Goal: Transaction & Acquisition: Book appointment/travel/reservation

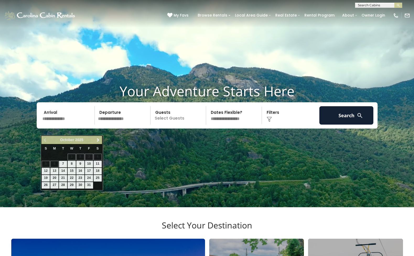
click at [63, 125] on input "text" at bounding box center [68, 115] width 54 height 18
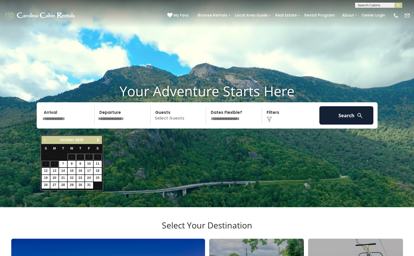
click at [97, 140] on span "Next" at bounding box center [98, 140] width 4 height 4
click at [97, 142] on link "Next" at bounding box center [98, 140] width 7 height 7
click at [97, 141] on span "Next" at bounding box center [98, 140] width 4 height 4
click at [97, 140] on span "Next" at bounding box center [98, 140] width 4 height 4
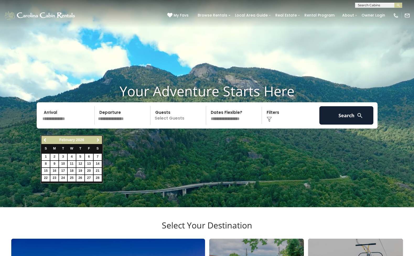
click at [97, 140] on span "Next" at bounding box center [98, 140] width 4 height 4
click at [79, 170] on link "19" at bounding box center [80, 171] width 8 height 7
type input "*******"
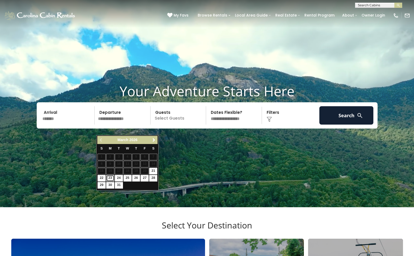
click at [112, 178] on link "23" at bounding box center [110, 178] width 8 height 7
type input "*******"
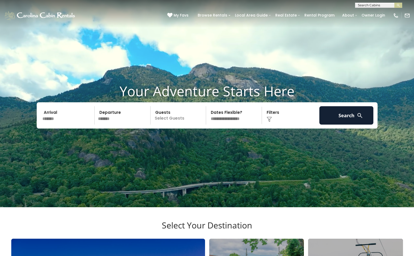
click at [187, 125] on p "Select Guests" at bounding box center [179, 115] width 54 height 18
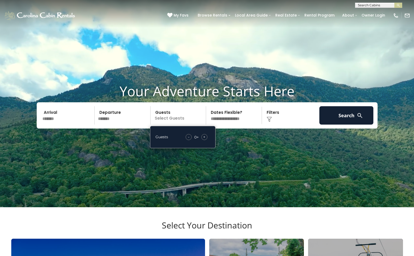
click at [207, 140] on div "+" at bounding box center [204, 137] width 6 height 6
click at [236, 125] on select "**********" at bounding box center [235, 115] width 54 height 18
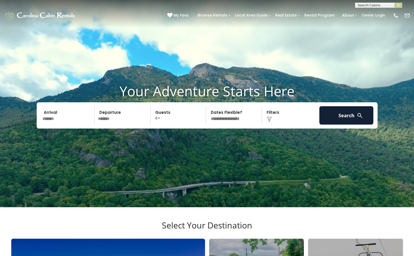
select select "*"
click at [208, 116] on select "**********" at bounding box center [235, 115] width 54 height 18
click at [270, 122] on img at bounding box center [269, 119] width 5 height 5
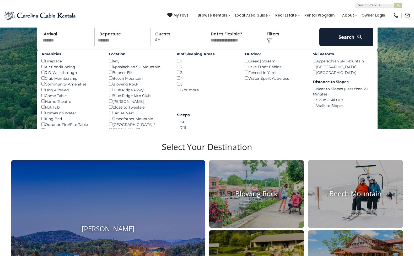
scroll to position [79, 0]
click at [353, 46] on button "Search" at bounding box center [346, 37] width 54 height 18
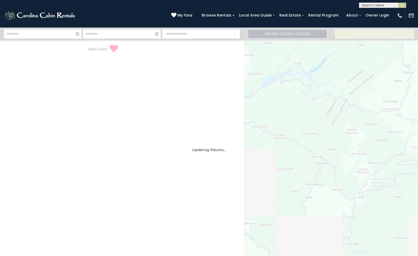
select select "*"
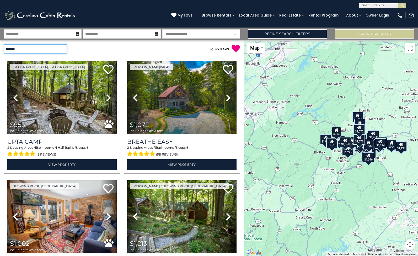
click at [61, 49] on select "**********" at bounding box center [35, 48] width 63 height 9
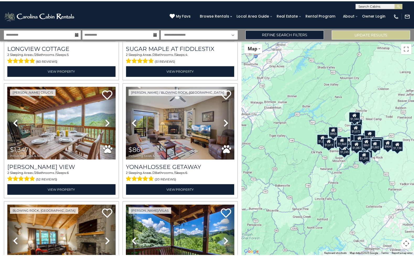
scroll to position [210, 0]
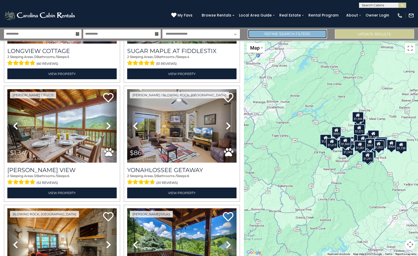
click at [317, 32] on link "Refine Search Filters" at bounding box center [287, 33] width 79 height 9
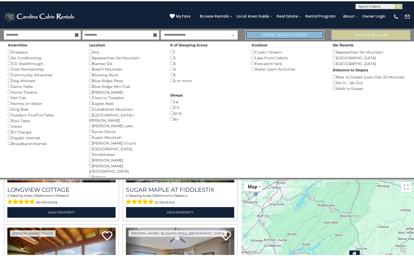
scroll to position [209, 0]
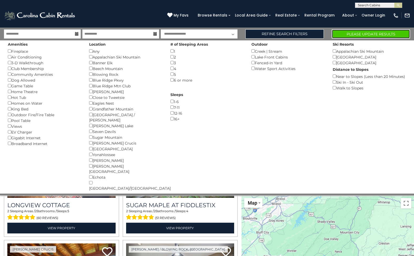
click at [358, 33] on button "Please Update Results" at bounding box center [371, 33] width 78 height 9
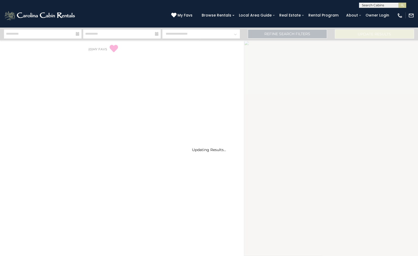
select select "*"
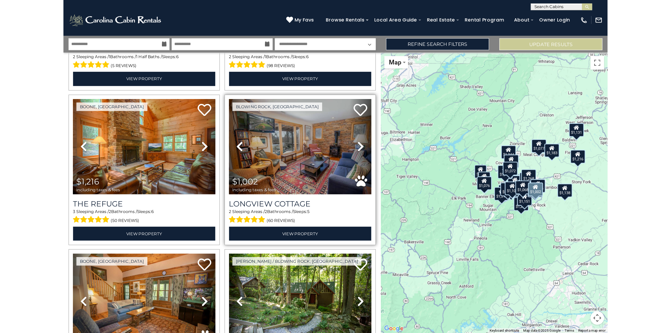
scroll to position [105, 0]
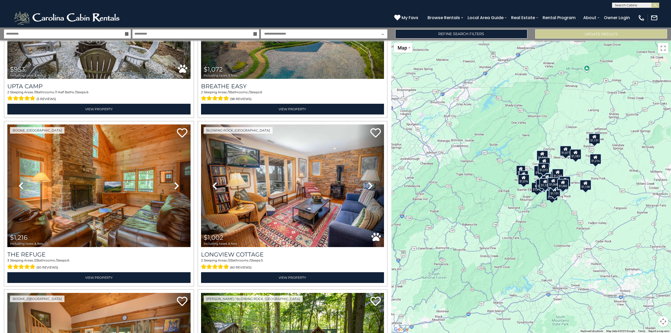
click at [418, 218] on div "$953 $1,072 $1,216 $1,002 $1,418 $1,213 $1,347 $1,516 $861 $1,132 $1,291 $1,344…" at bounding box center [531, 186] width 280 height 293
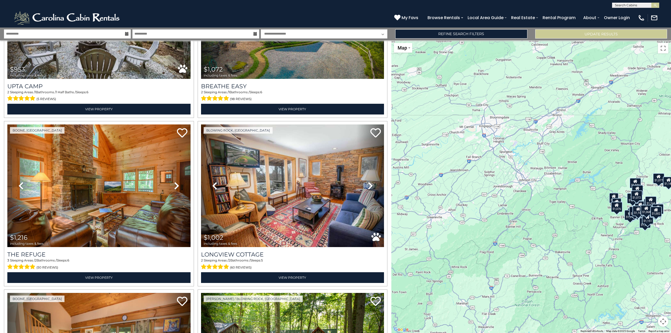
drag, startPoint x: 559, startPoint y: 196, endPoint x: 641, endPoint y: 221, distance: 86.2
click at [418, 221] on div "$1,151" at bounding box center [648, 219] width 12 height 10
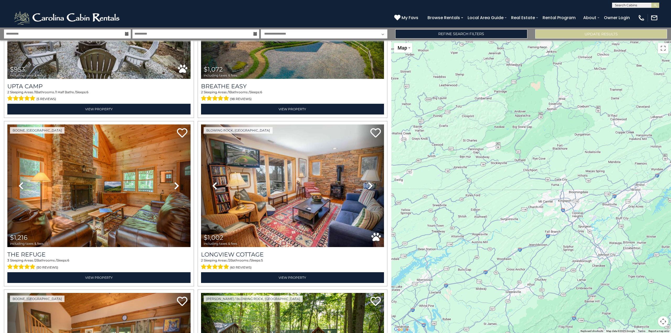
drag, startPoint x: 495, startPoint y: 230, endPoint x: 612, endPoint y: 315, distance: 144.5
click at [418, 256] on div "$953 $1,072 $1,216 $1,002 $1,418 $1,213 $1,347 $1,516 $861 $1,132 $1,291 $1,344…" at bounding box center [531, 186] width 280 height 293
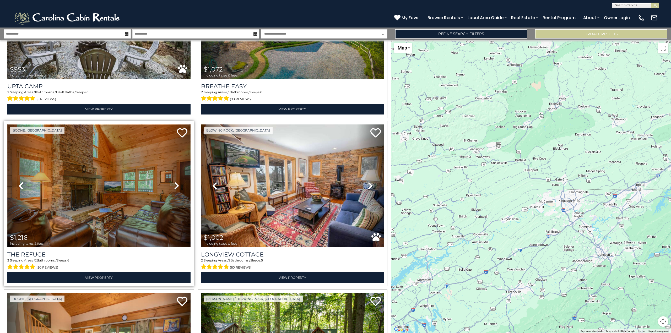
click at [134, 232] on img at bounding box center [98, 186] width 183 height 123
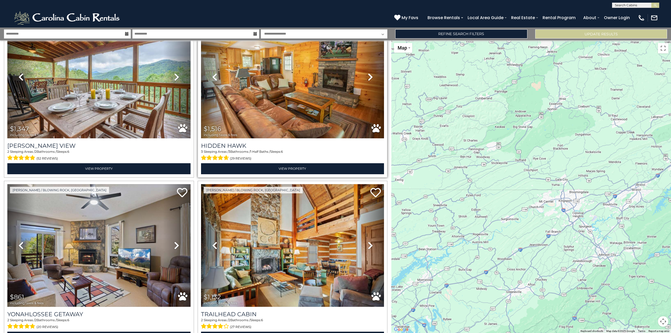
scroll to position [655, 0]
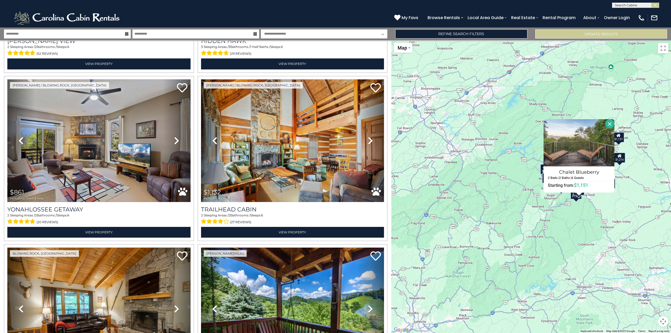
drag, startPoint x: 525, startPoint y: 238, endPoint x: 385, endPoint y: 138, distance: 171.8
click at [376, 134] on div "**********" at bounding box center [335, 181] width 671 height 306
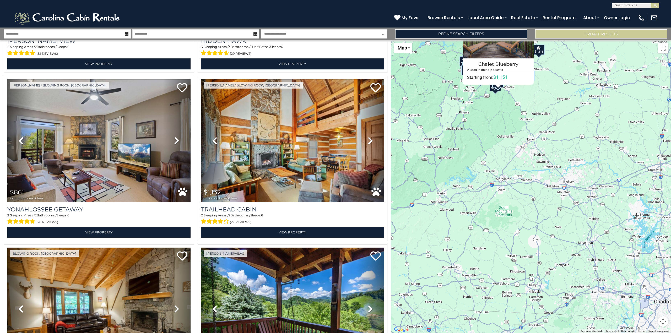
drag, startPoint x: 597, startPoint y: 269, endPoint x: 517, endPoint y: 148, distance: 145.1
click at [418, 148] on div "$953 $1,072 $1,216 $1,002 $1,418 $1,213 $1,347 $1,516 $861 $1,132 $1,291 $1,344…" at bounding box center [531, 186] width 280 height 293
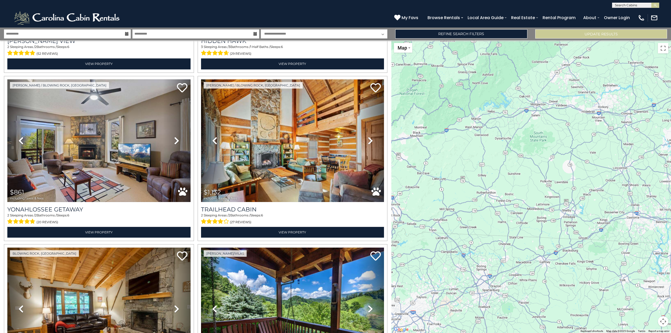
drag, startPoint x: 593, startPoint y: 298, endPoint x: 637, endPoint y: 257, distance: 60.5
click at [418, 256] on div "$953 $1,072 $1,216 $1,002 $1,418 $1,213 $1,347 $1,516 $861 $1,132 $1,291 $1,344…" at bounding box center [531, 186] width 280 height 293
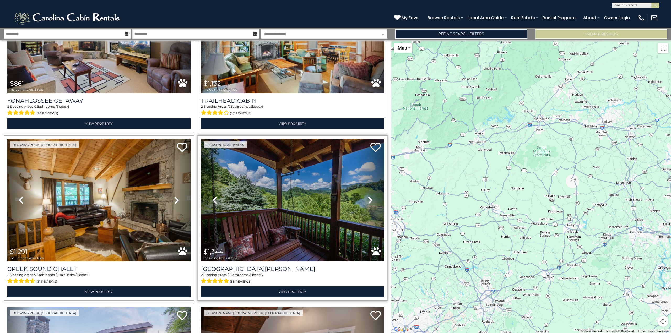
scroll to position [786, 0]
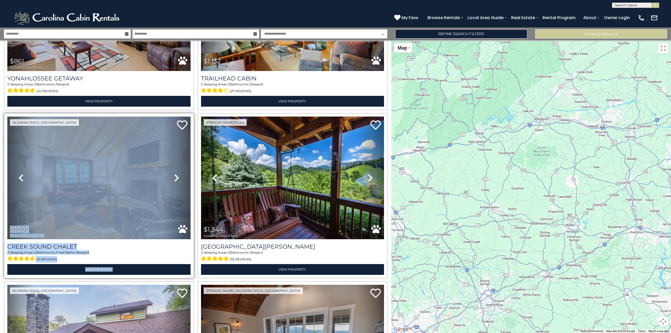
drag, startPoint x: 200, startPoint y: 222, endPoint x: 140, endPoint y: 196, distance: 65.2
click at [138, 196] on img at bounding box center [98, 178] width 183 height 123
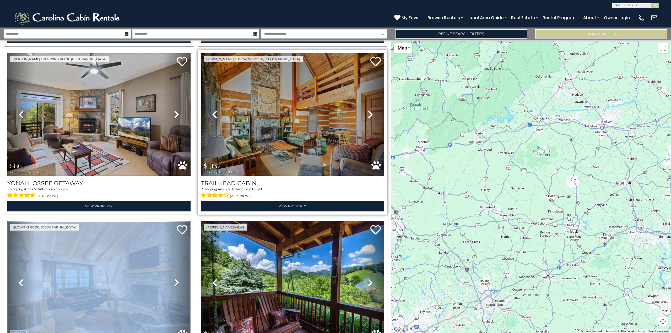
scroll to position [655, 0]
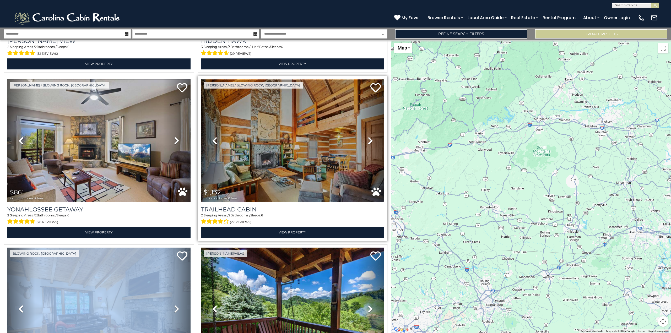
click at [297, 160] on img at bounding box center [292, 140] width 183 height 123
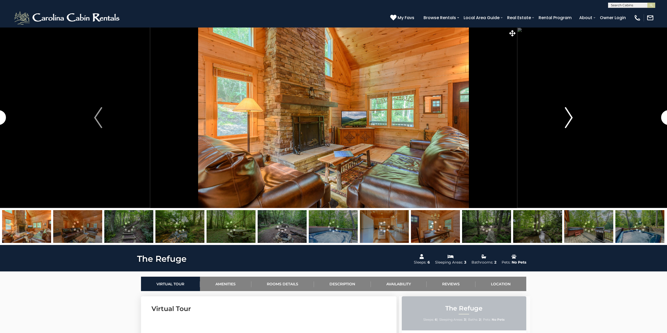
click at [572, 117] on img "Next" at bounding box center [569, 117] width 8 height 21
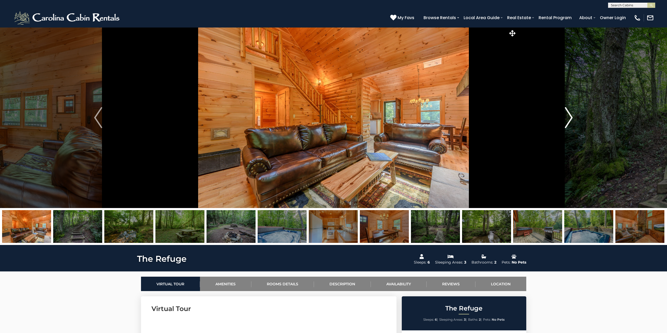
click at [570, 118] on img "Next" at bounding box center [569, 117] width 8 height 21
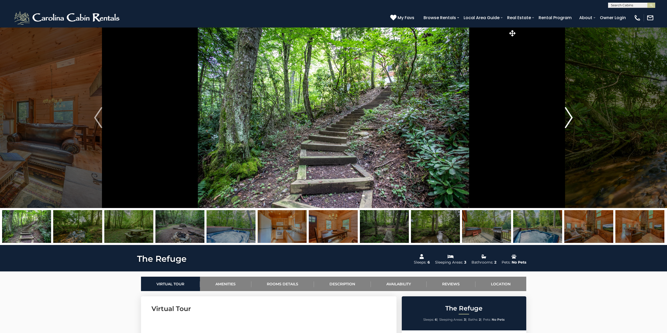
click at [570, 118] on img "Next" at bounding box center [569, 117] width 8 height 21
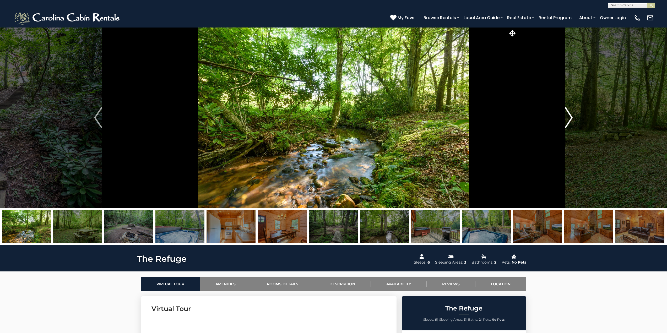
click at [570, 118] on img "Next" at bounding box center [569, 117] width 8 height 21
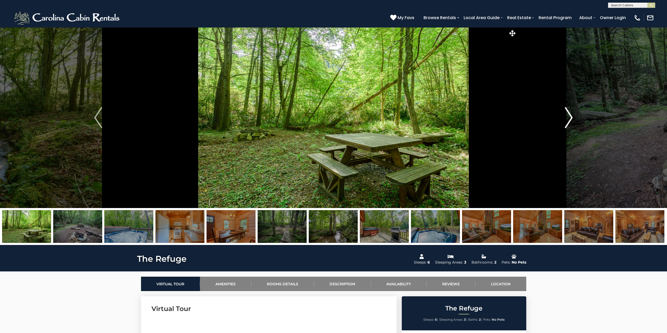
click at [570, 118] on img "Next" at bounding box center [569, 117] width 8 height 21
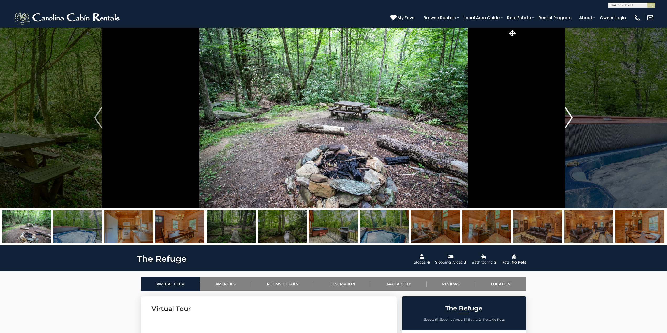
click at [570, 118] on img "Next" at bounding box center [569, 117] width 8 height 21
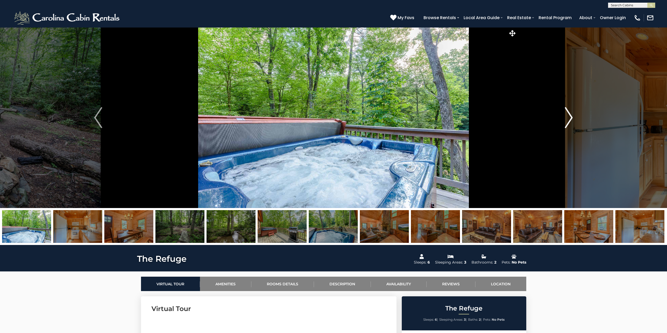
click at [570, 118] on img "Next" at bounding box center [569, 117] width 8 height 21
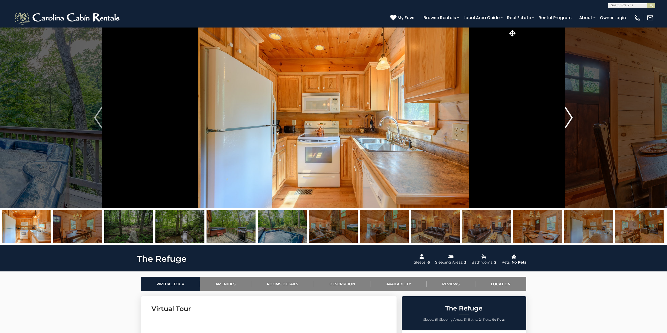
click at [570, 118] on img "Next" at bounding box center [569, 117] width 8 height 21
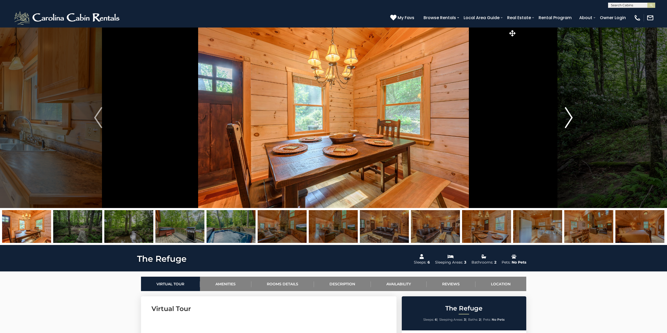
click at [570, 118] on img "Next" at bounding box center [569, 117] width 8 height 21
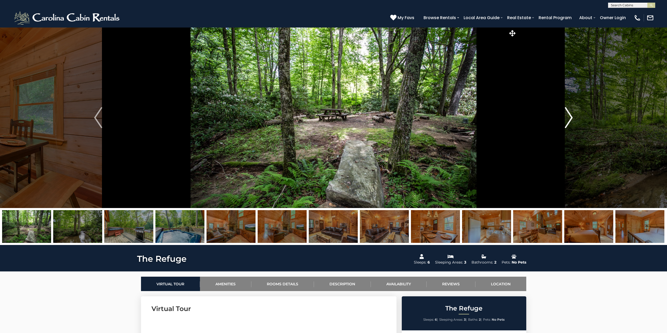
click at [570, 118] on img "Next" at bounding box center [569, 117] width 8 height 21
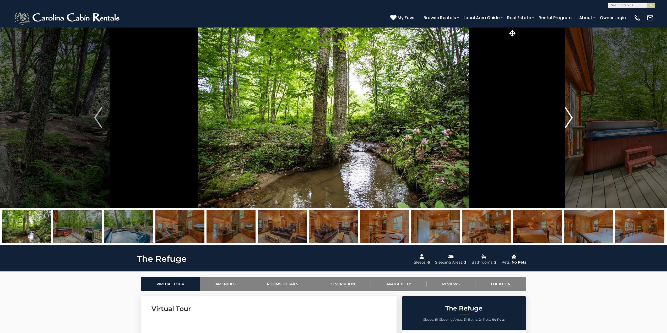
click at [570, 118] on img "Next" at bounding box center [569, 117] width 8 height 21
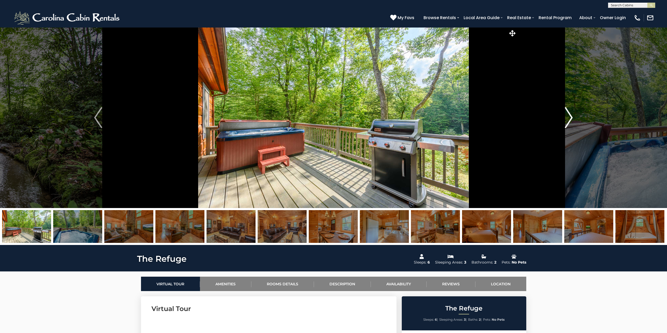
click at [570, 118] on img "Next" at bounding box center [569, 117] width 8 height 21
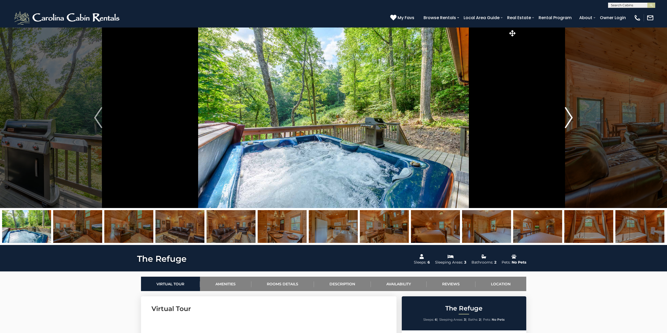
click at [570, 118] on img "Next" at bounding box center [569, 117] width 8 height 21
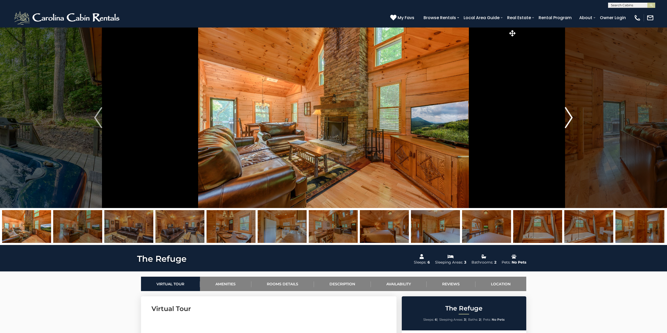
click at [570, 118] on img "Next" at bounding box center [569, 117] width 8 height 21
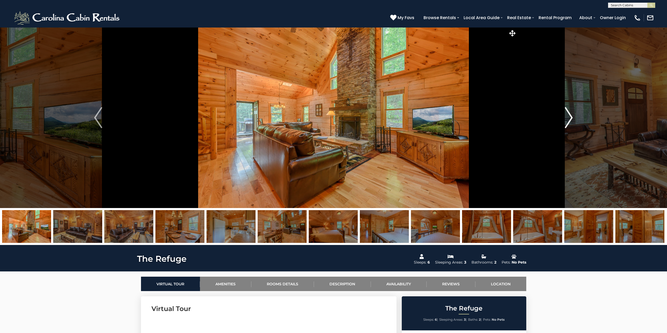
click at [570, 118] on img "Next" at bounding box center [569, 117] width 8 height 21
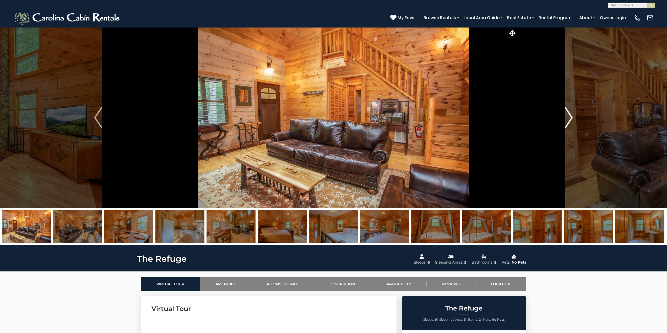
click at [570, 118] on img "Next" at bounding box center [569, 117] width 8 height 21
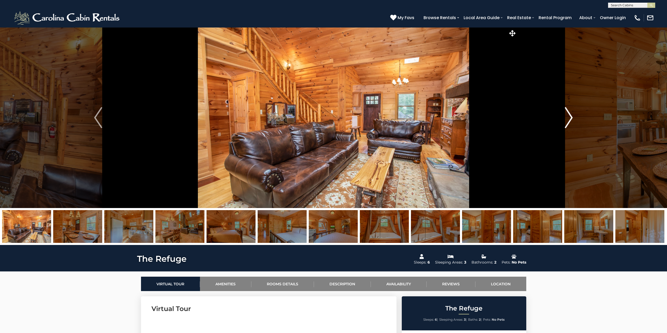
click at [570, 118] on img "Next" at bounding box center [569, 117] width 8 height 21
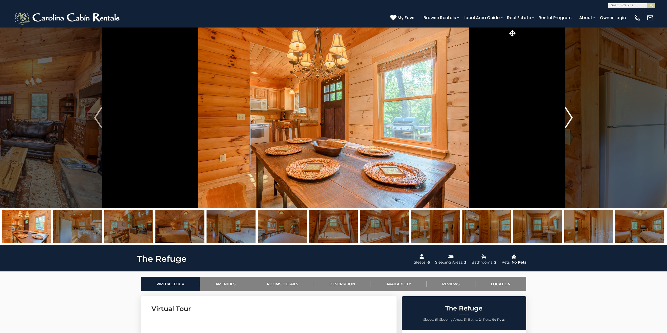
click at [570, 118] on img "Next" at bounding box center [569, 117] width 8 height 21
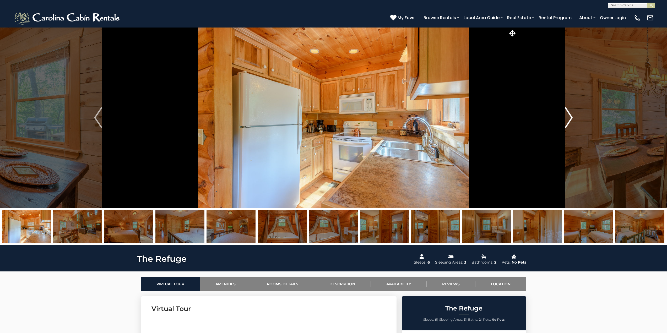
click at [570, 118] on img "Next" at bounding box center [569, 117] width 8 height 21
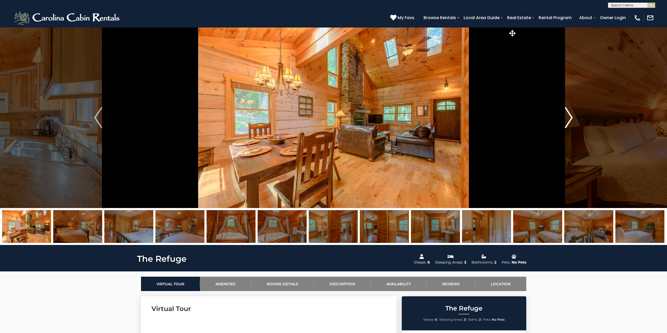
click at [570, 118] on img "Next" at bounding box center [569, 117] width 8 height 21
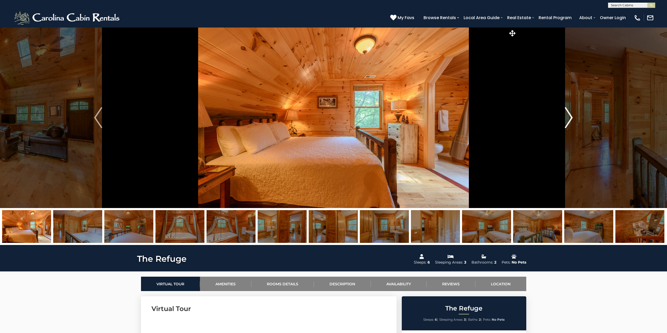
click at [570, 118] on img "Next" at bounding box center [569, 117] width 8 height 21
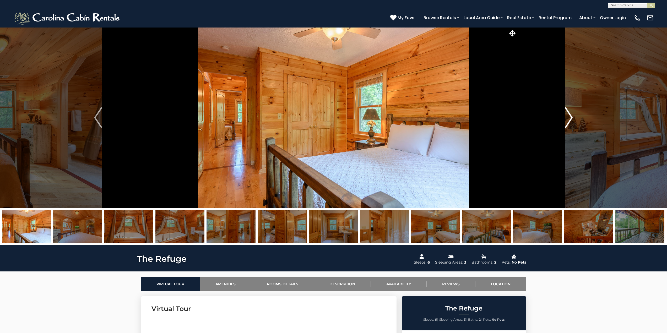
click at [570, 118] on img "Next" at bounding box center [569, 117] width 8 height 21
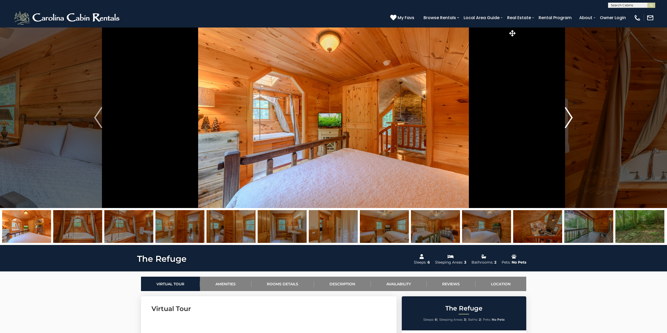
click at [570, 118] on img "Next" at bounding box center [569, 117] width 8 height 21
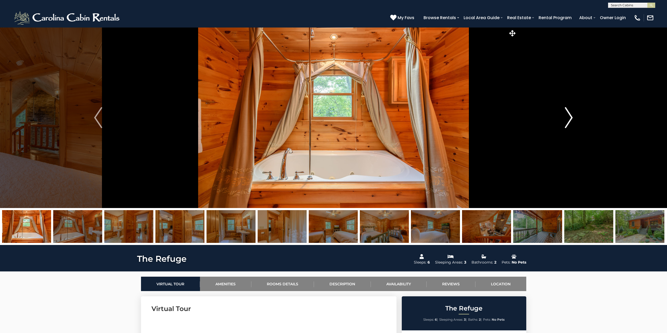
click at [567, 116] on img "Next" at bounding box center [569, 117] width 8 height 21
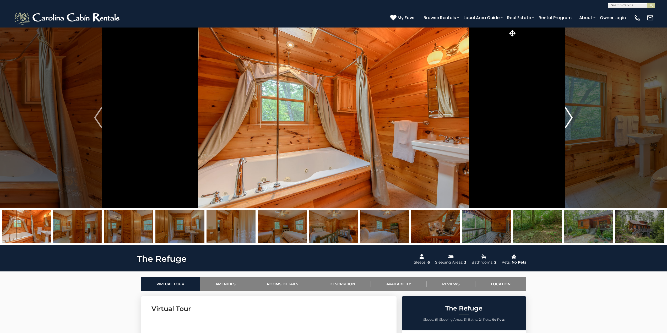
click at [567, 116] on img "Next" at bounding box center [569, 117] width 8 height 21
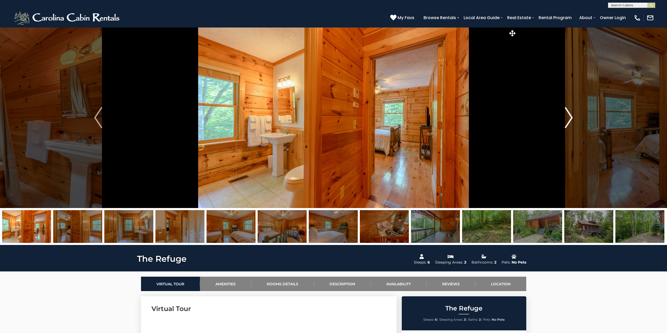
click at [567, 116] on img "Next" at bounding box center [569, 117] width 8 height 21
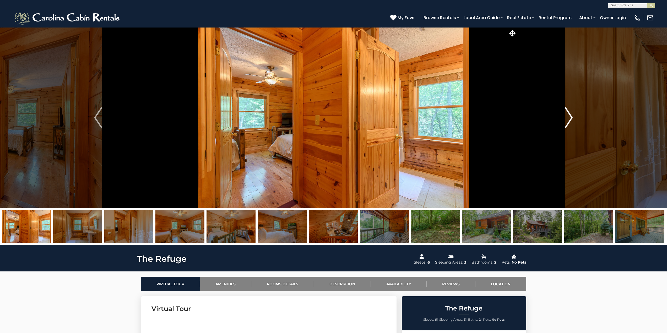
click at [567, 116] on img "Next" at bounding box center [569, 117] width 8 height 21
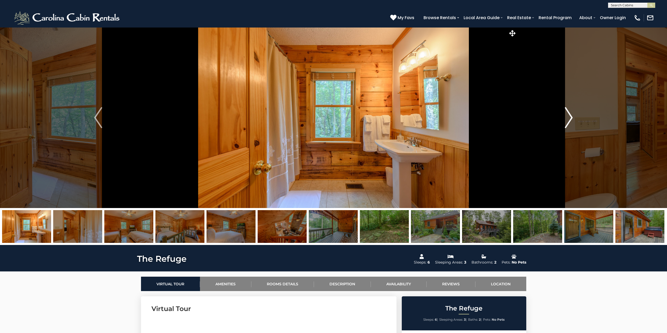
click at [567, 116] on img "Next" at bounding box center [569, 117] width 8 height 21
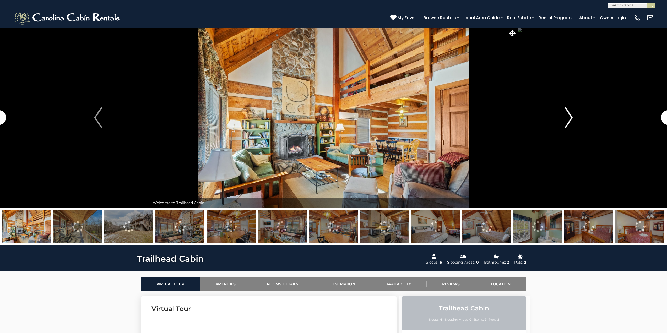
click at [572, 115] on img "Next" at bounding box center [569, 117] width 8 height 21
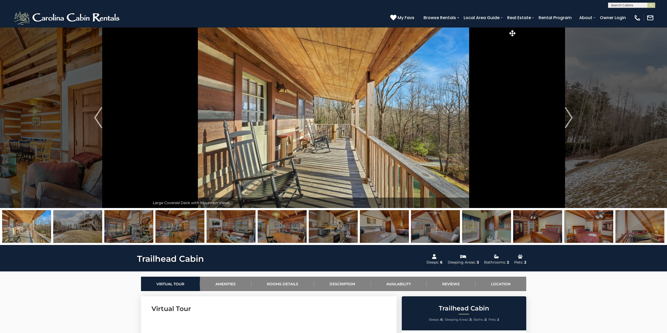
click at [283, 229] on img at bounding box center [282, 226] width 49 height 33
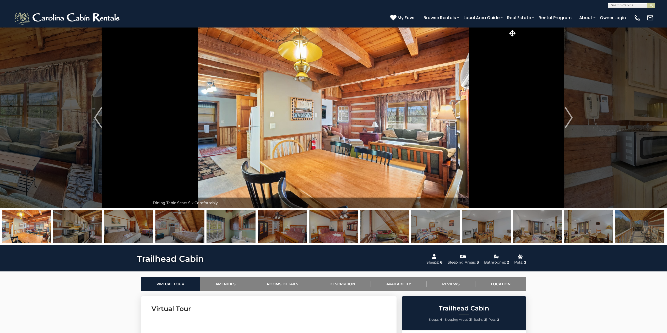
click at [397, 226] on img at bounding box center [384, 226] width 49 height 33
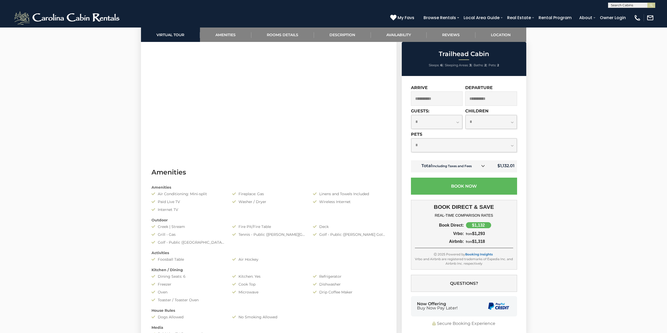
scroll to position [315, 0]
